Goal: Task Accomplishment & Management: Complete application form

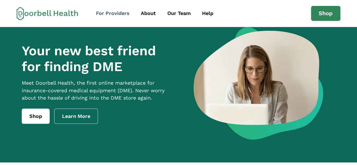
click at [122, 14] on div "For Providers" at bounding box center [113, 14] width 34 height 8
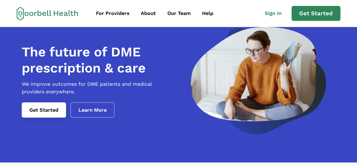
click at [52, 118] on link "Get Started" at bounding box center [44, 109] width 44 height 15
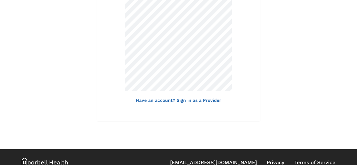
scroll to position [455, 0]
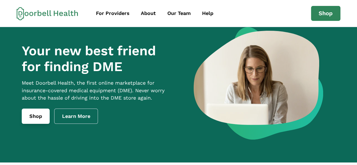
click at [29, 120] on link "Shop" at bounding box center [36, 116] width 28 height 15
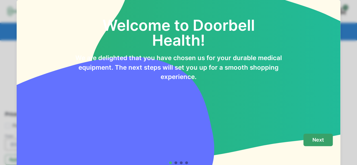
click at [315, 141] on p "Next" at bounding box center [318, 140] width 12 height 6
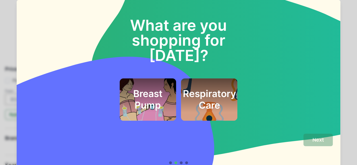
scroll to position [56, 0]
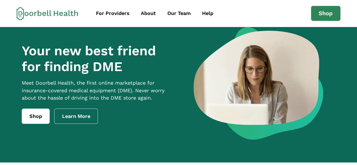
scroll to position [144, 0]
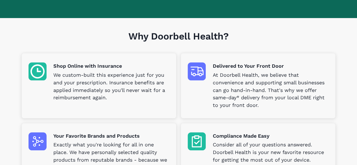
click at [98, 86] on p "We custom-built this experience just for you and your prescription. Insurance b…" at bounding box center [111, 86] width 116 height 30
click at [41, 68] on img at bounding box center [38, 71] width 18 height 18
drag, startPoint x: 41, startPoint y: 68, endPoint x: 361, endPoint y: 162, distance: 333.4
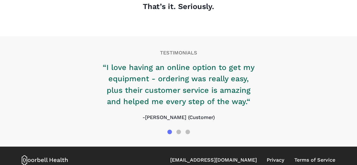
scroll to position [702, 0]
